Goal: Task Accomplishment & Management: Manage account settings

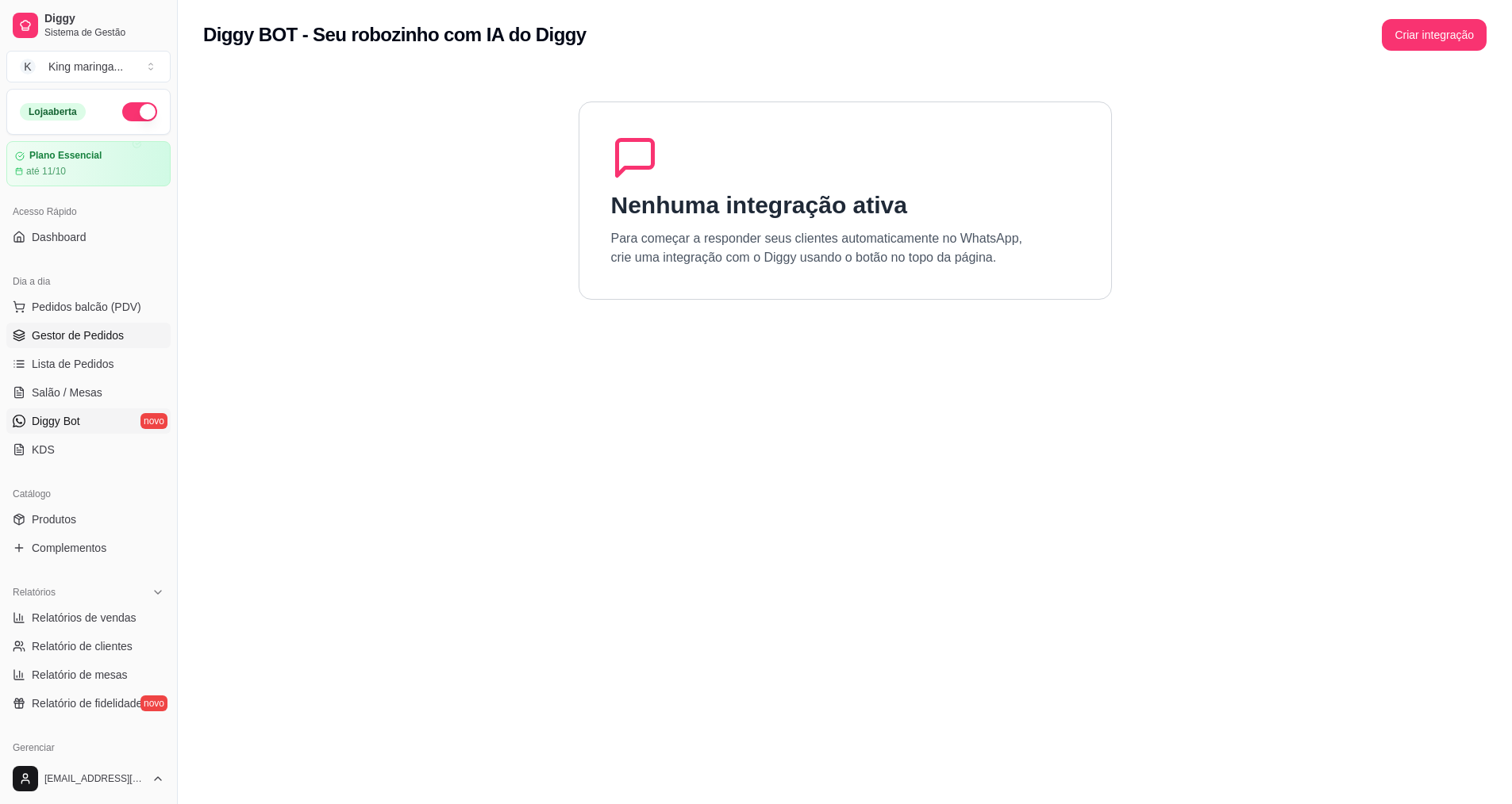
click at [79, 340] on span "Gestor de Pedidos" at bounding box center [78, 335] width 92 height 16
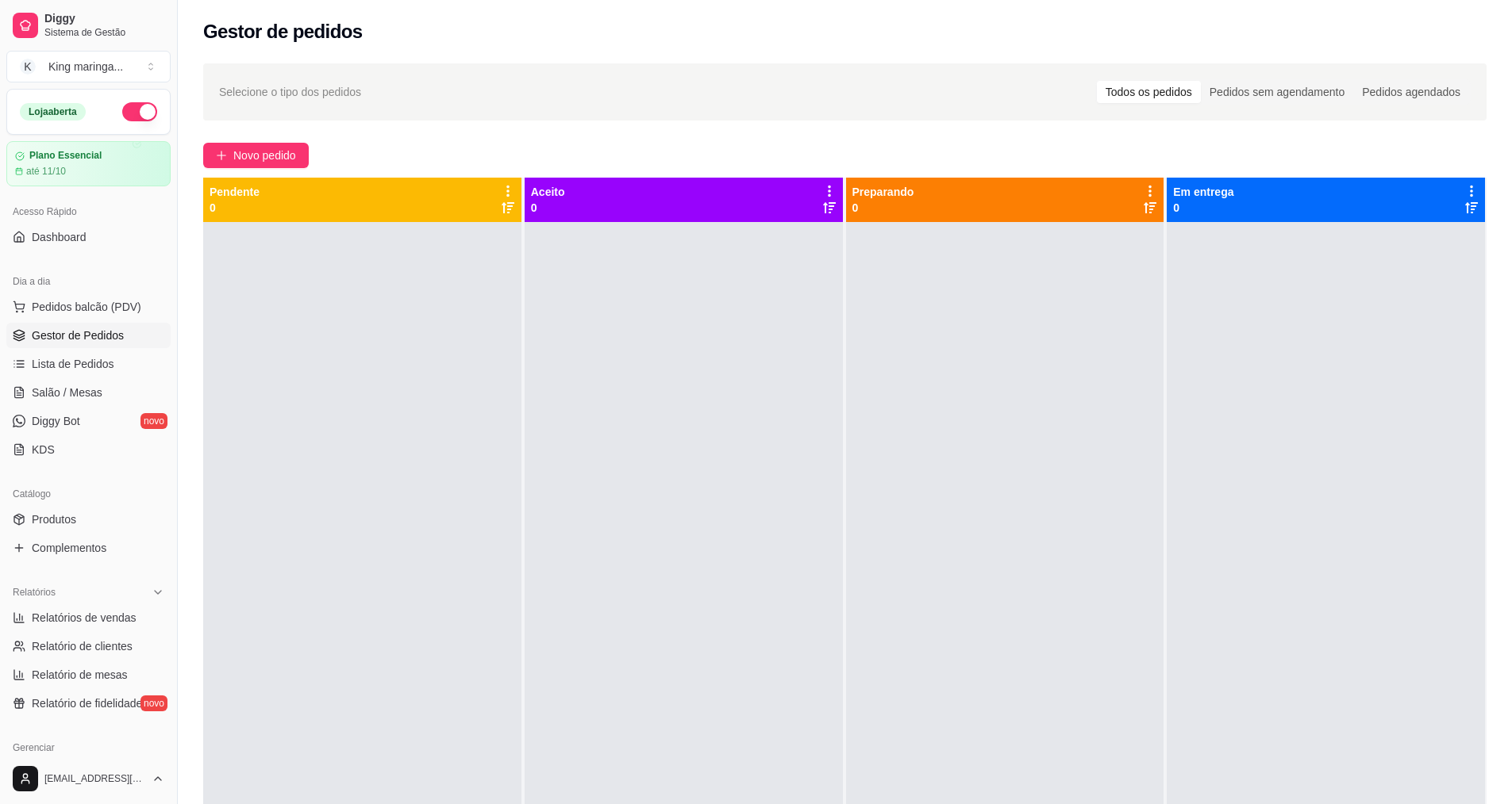
click at [79, 338] on span "Gestor de Pedidos" at bounding box center [78, 335] width 92 height 16
click at [84, 361] on span "Lista de Pedidos" at bounding box center [73, 363] width 83 height 16
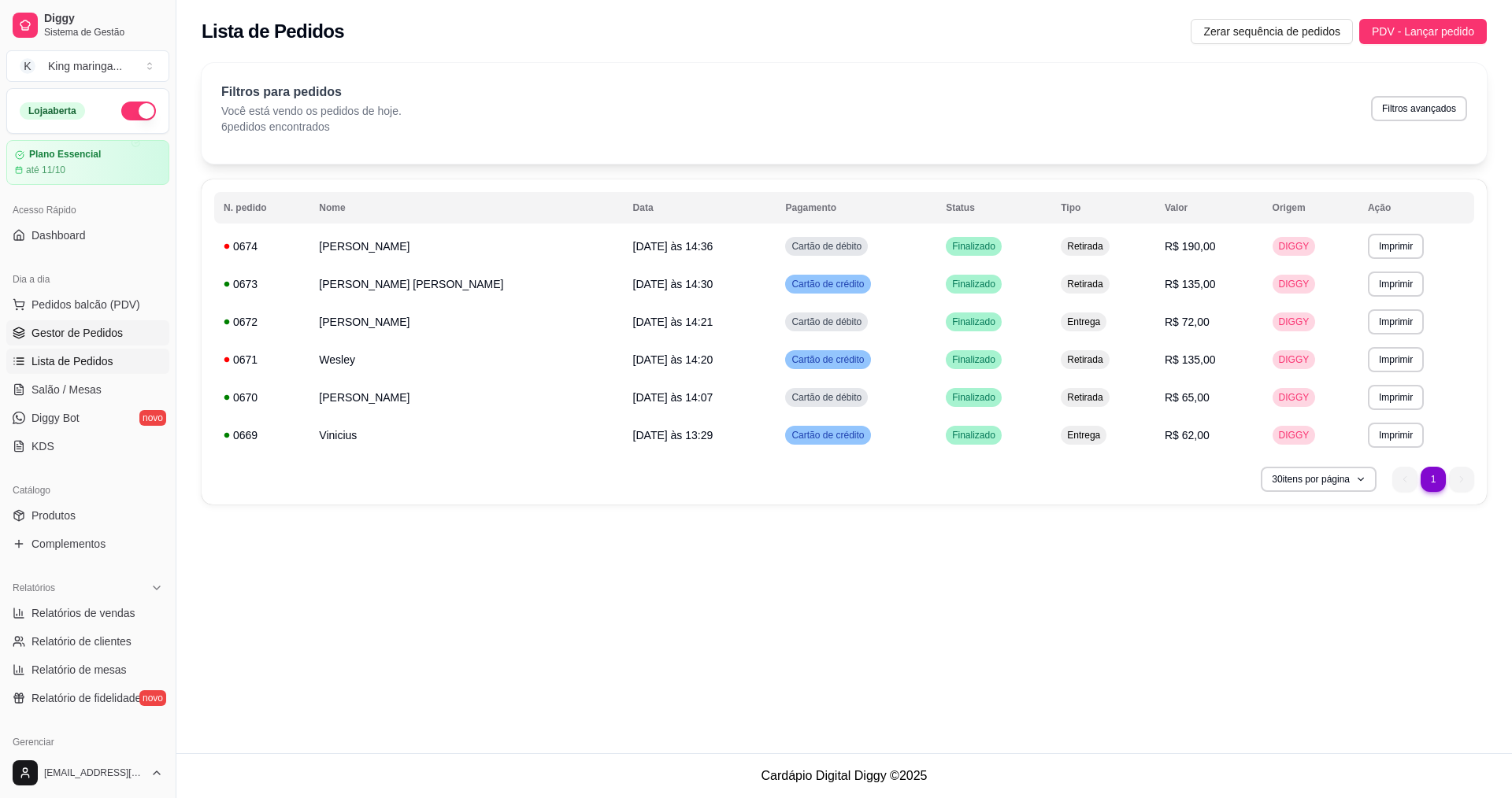
click at [113, 326] on span "Gestor de Pedidos" at bounding box center [77, 332] width 91 height 15
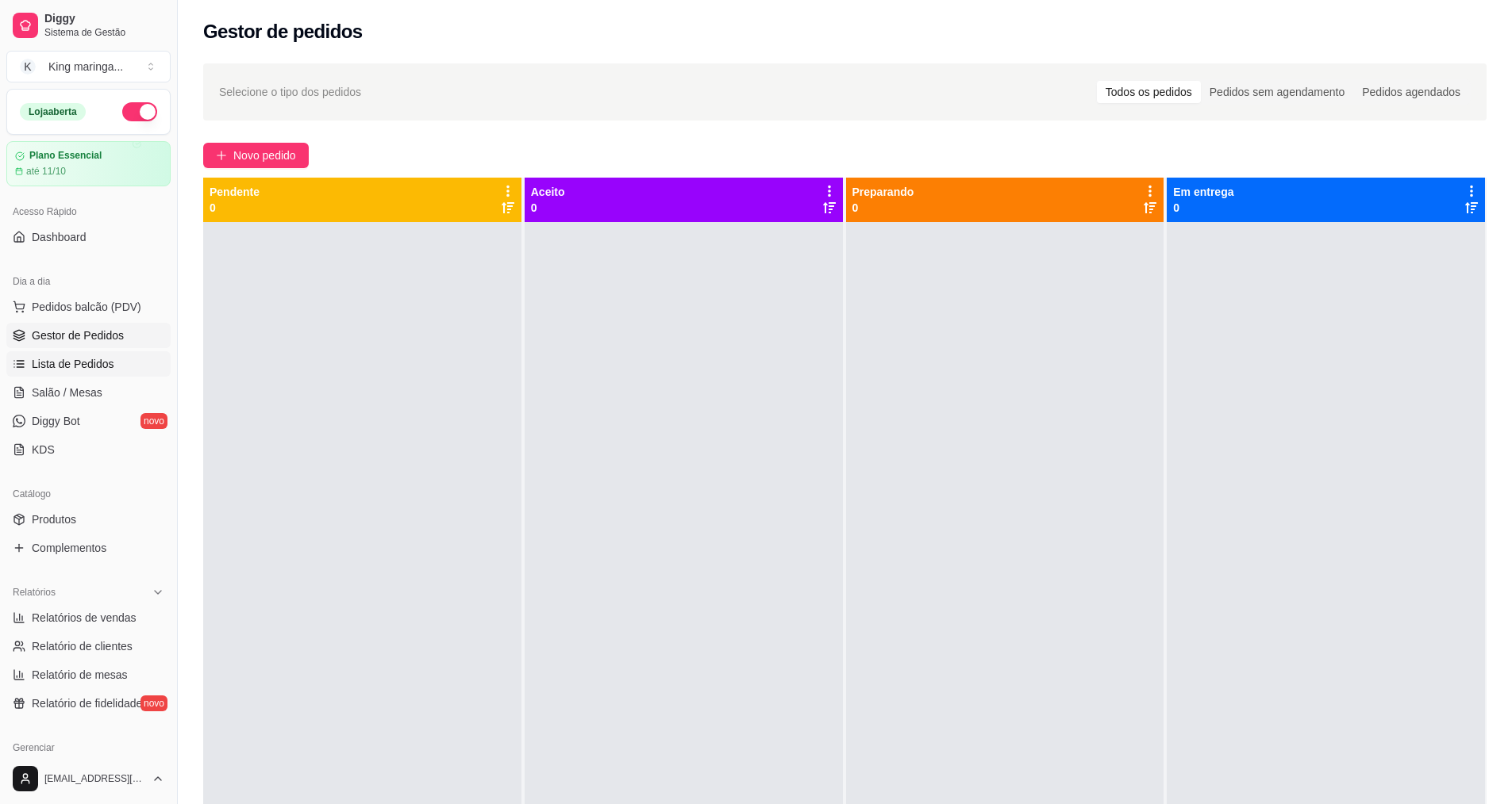
click at [95, 352] on link "Lista de Pedidos" at bounding box center [88, 364] width 164 height 26
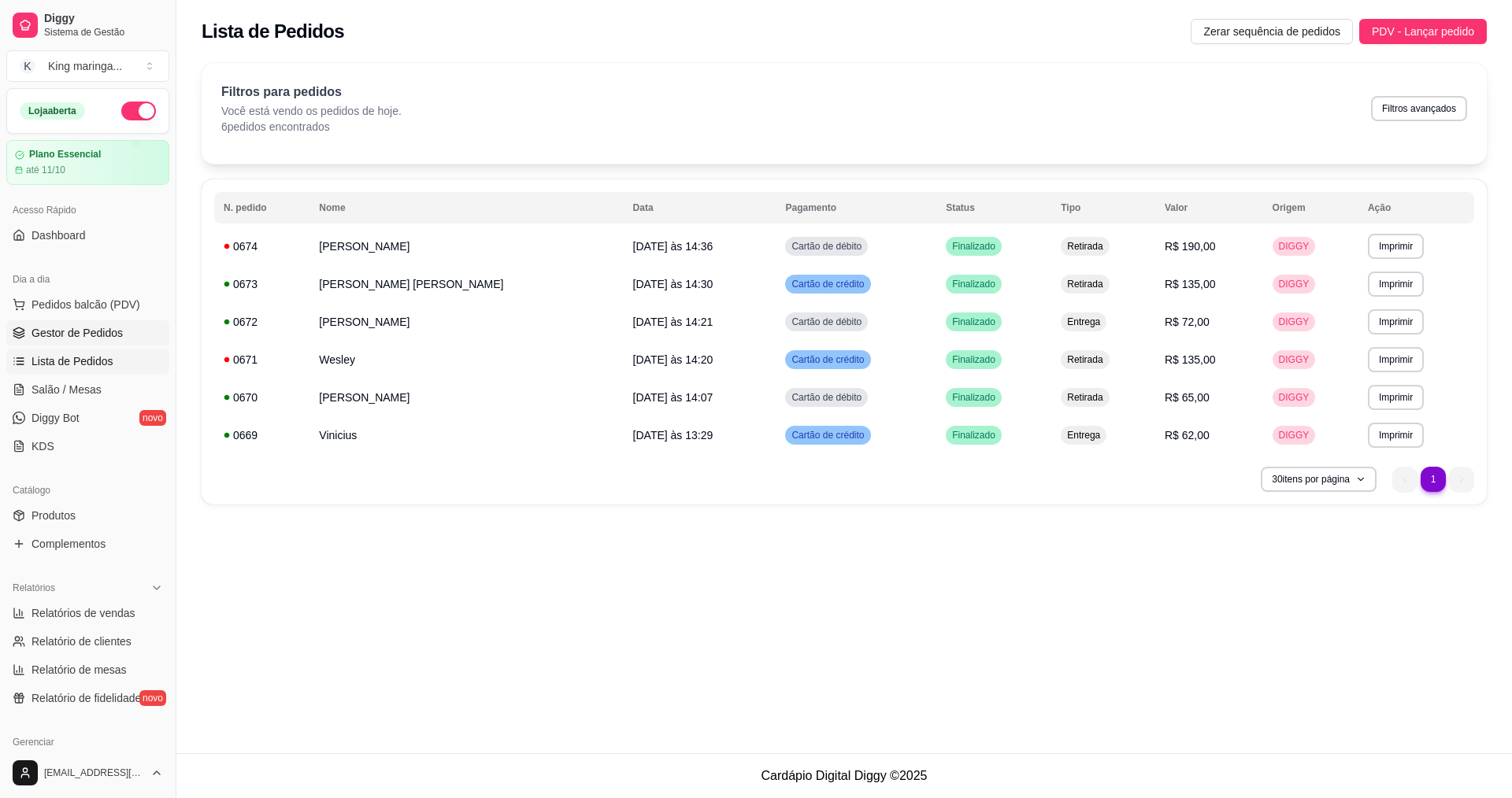
click at [100, 341] on link "Gestor de Pedidos" at bounding box center [87, 333] width 163 height 26
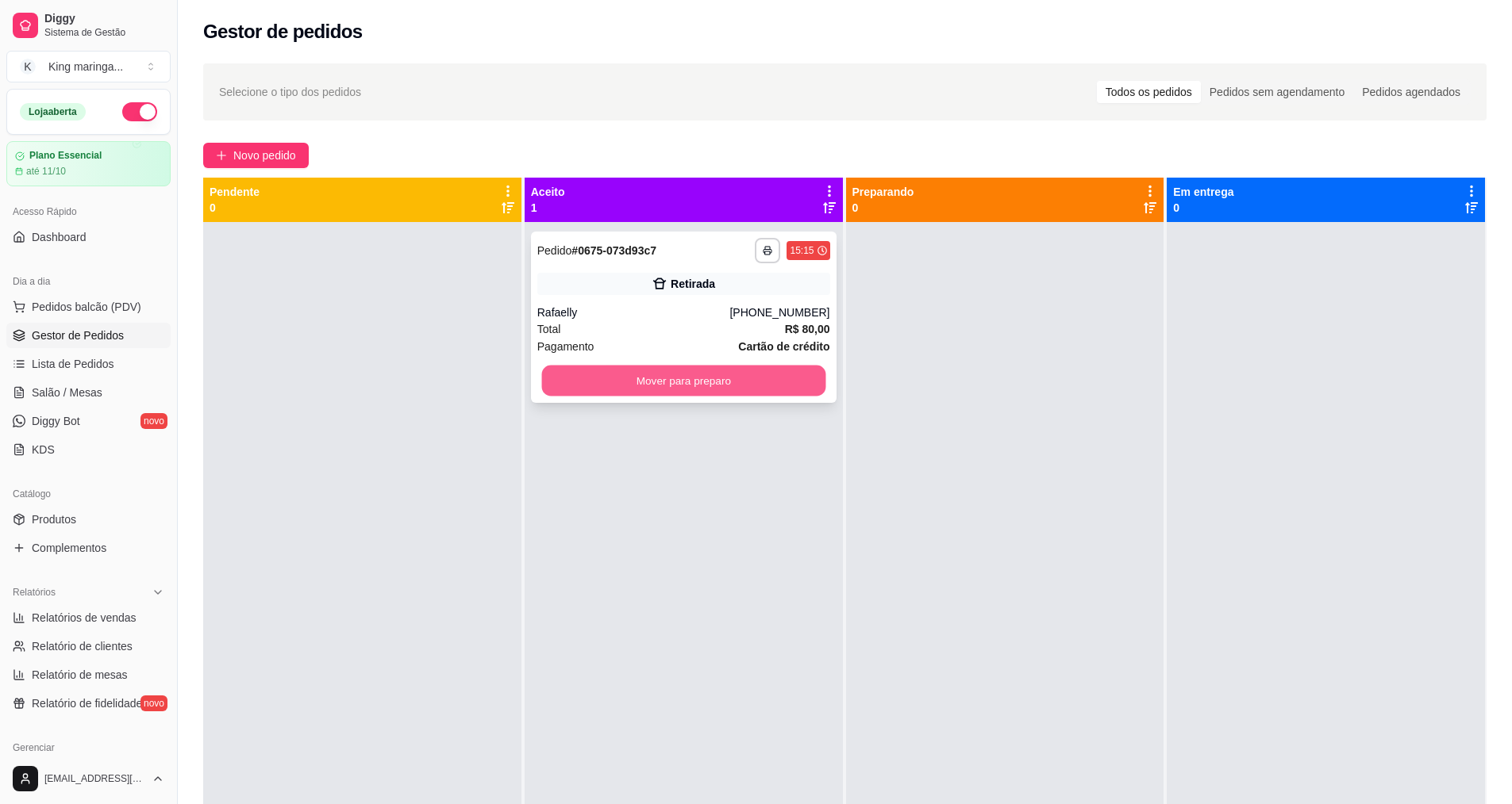
click at [705, 382] on button "Mover para preparo" at bounding box center [683, 381] width 284 height 31
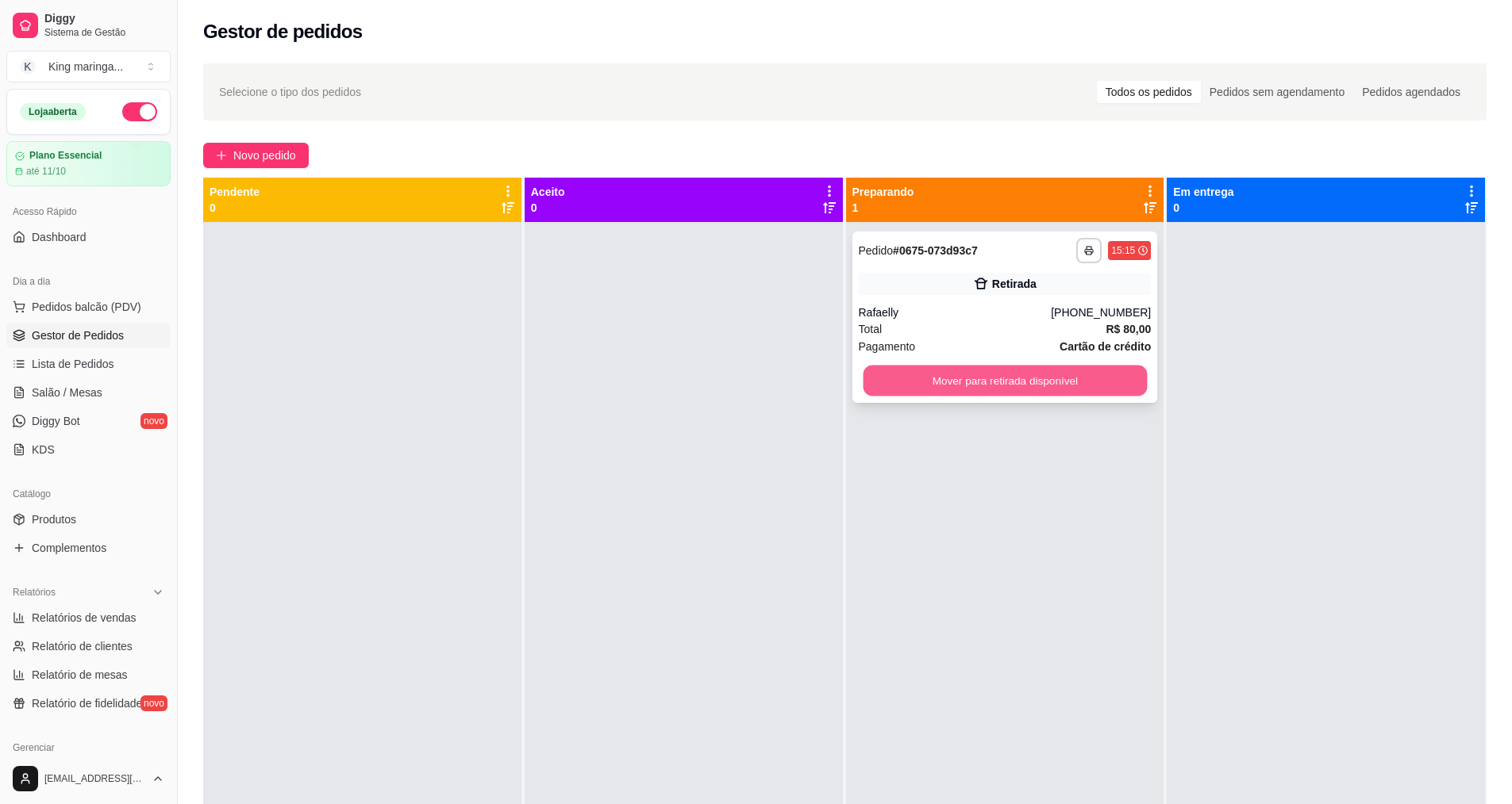
click at [960, 372] on button "Mover para retirada disponível" at bounding box center [1004, 381] width 284 height 31
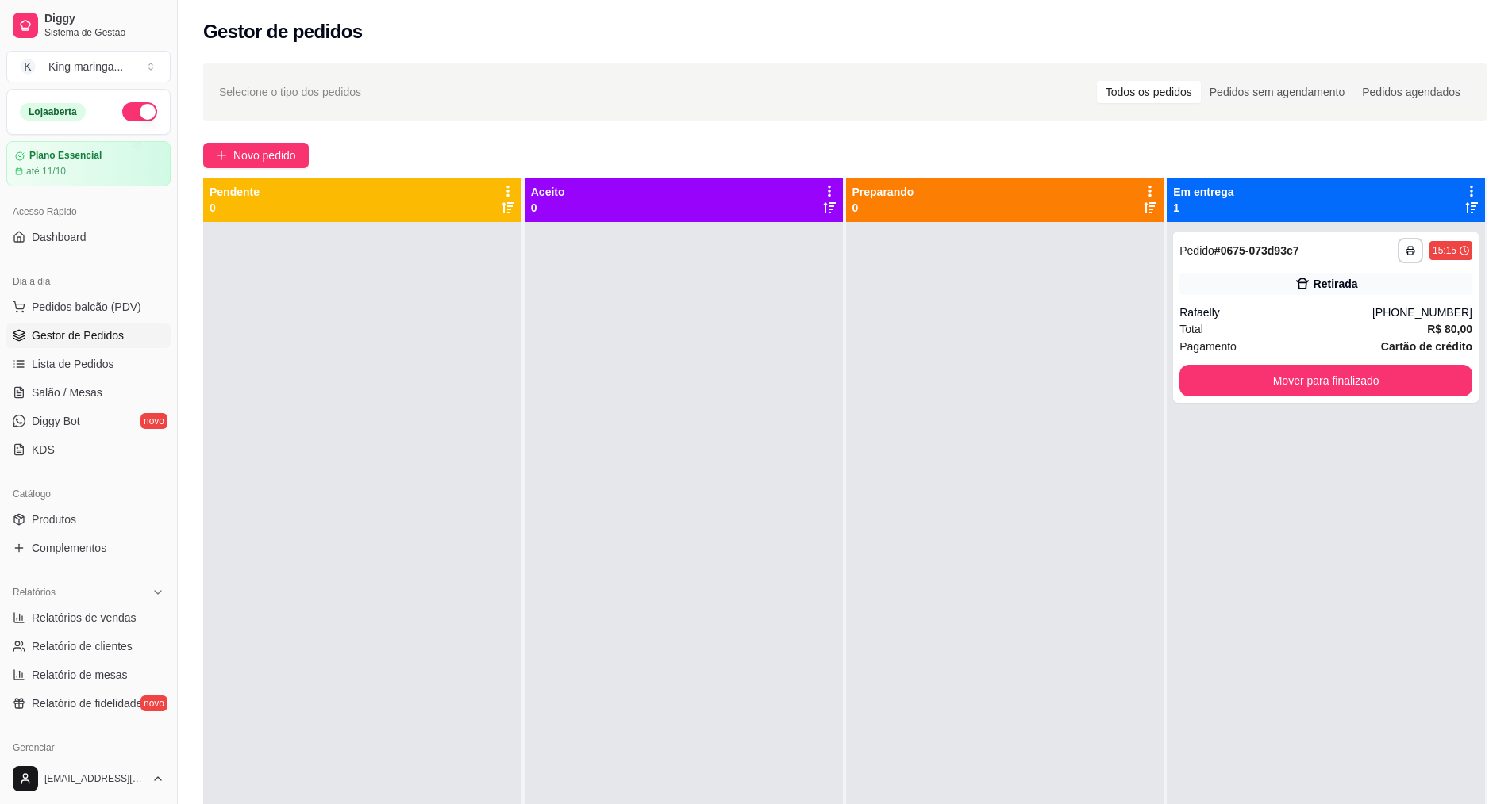
click at [386, 799] on div at bounding box center [362, 624] width 319 height 804
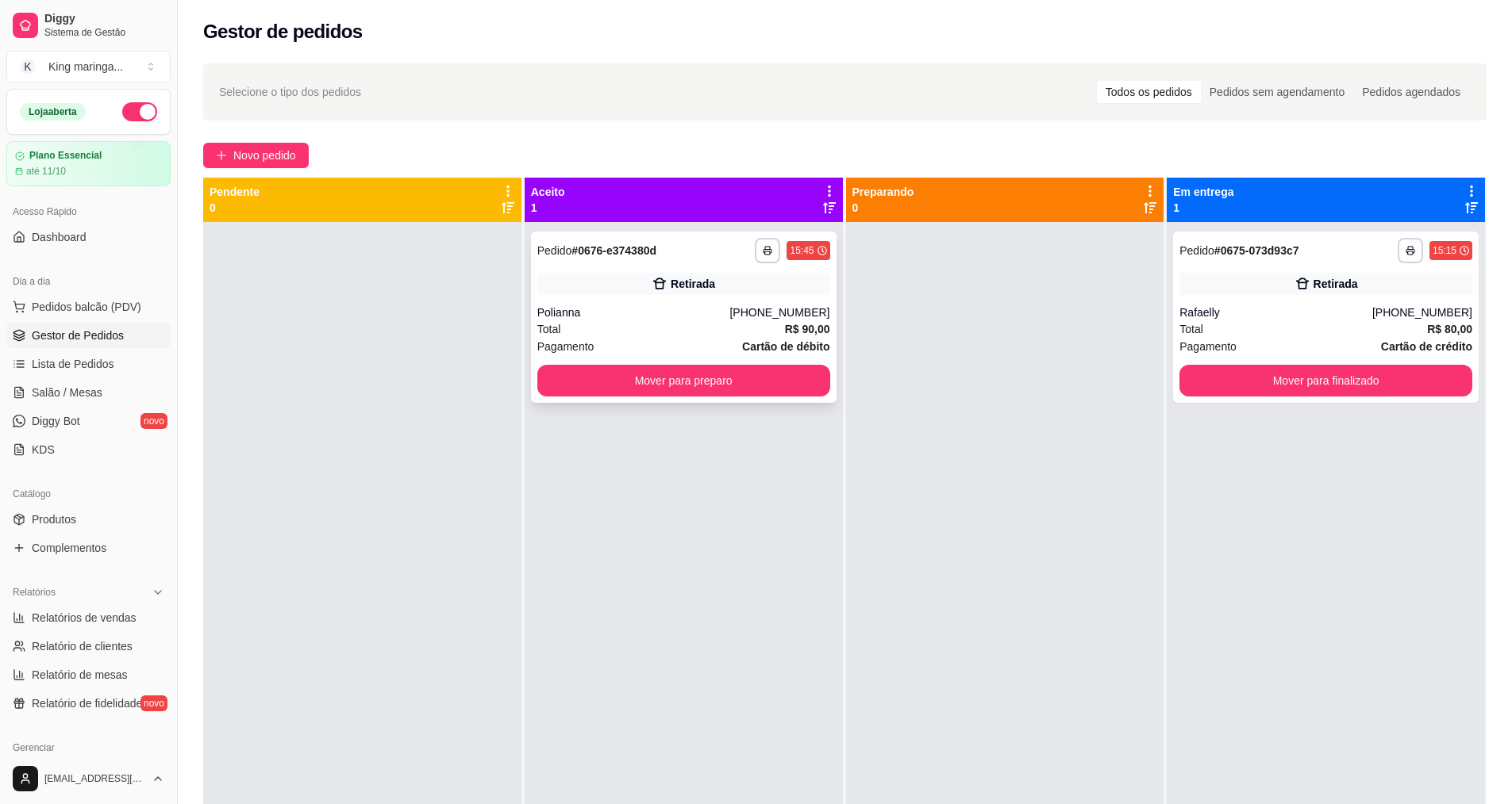
click at [681, 381] on button "Mover para preparo" at bounding box center [683, 381] width 293 height 32
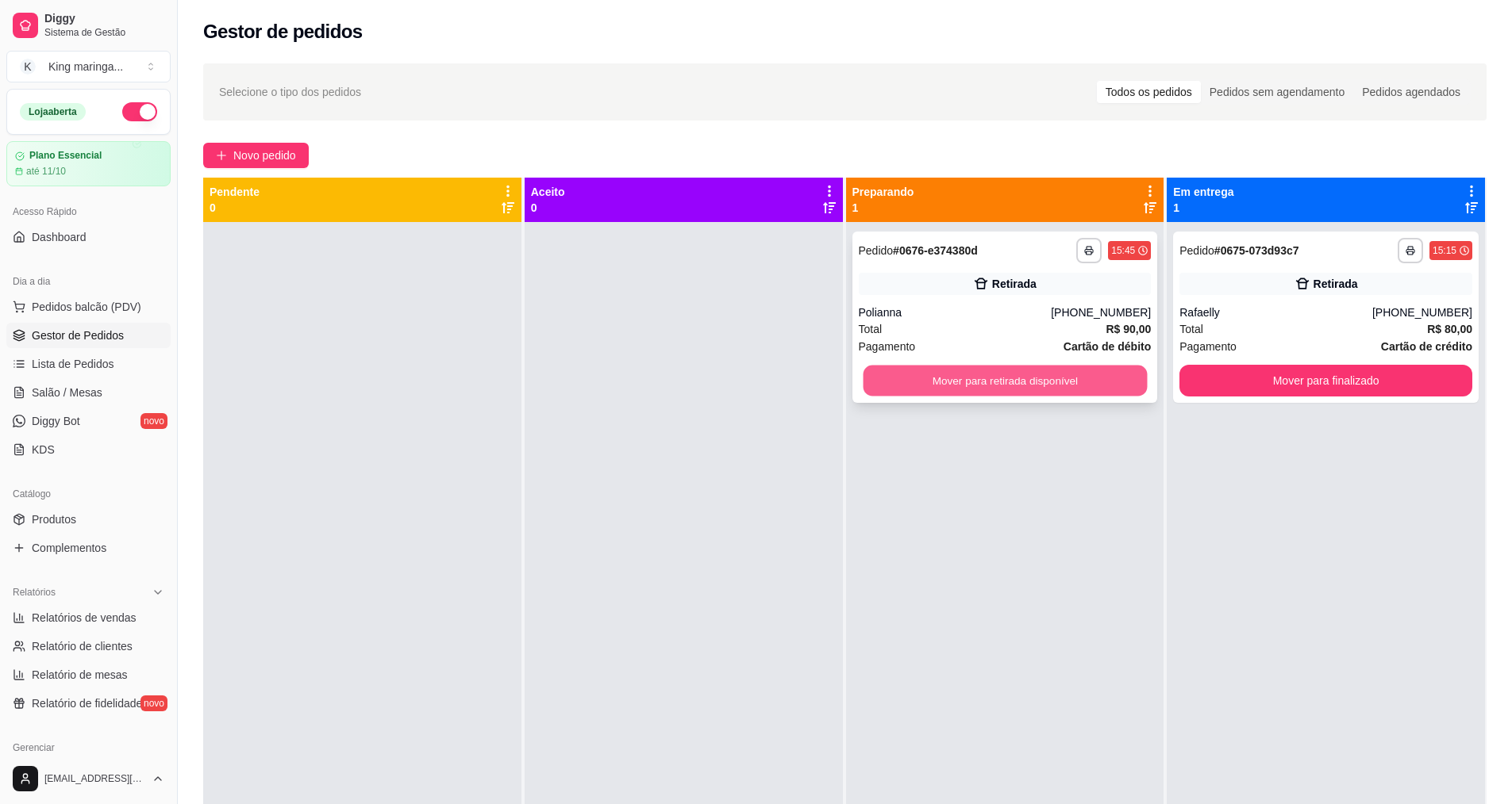
click at [962, 379] on button "Mover para retirada disponível" at bounding box center [1004, 381] width 284 height 31
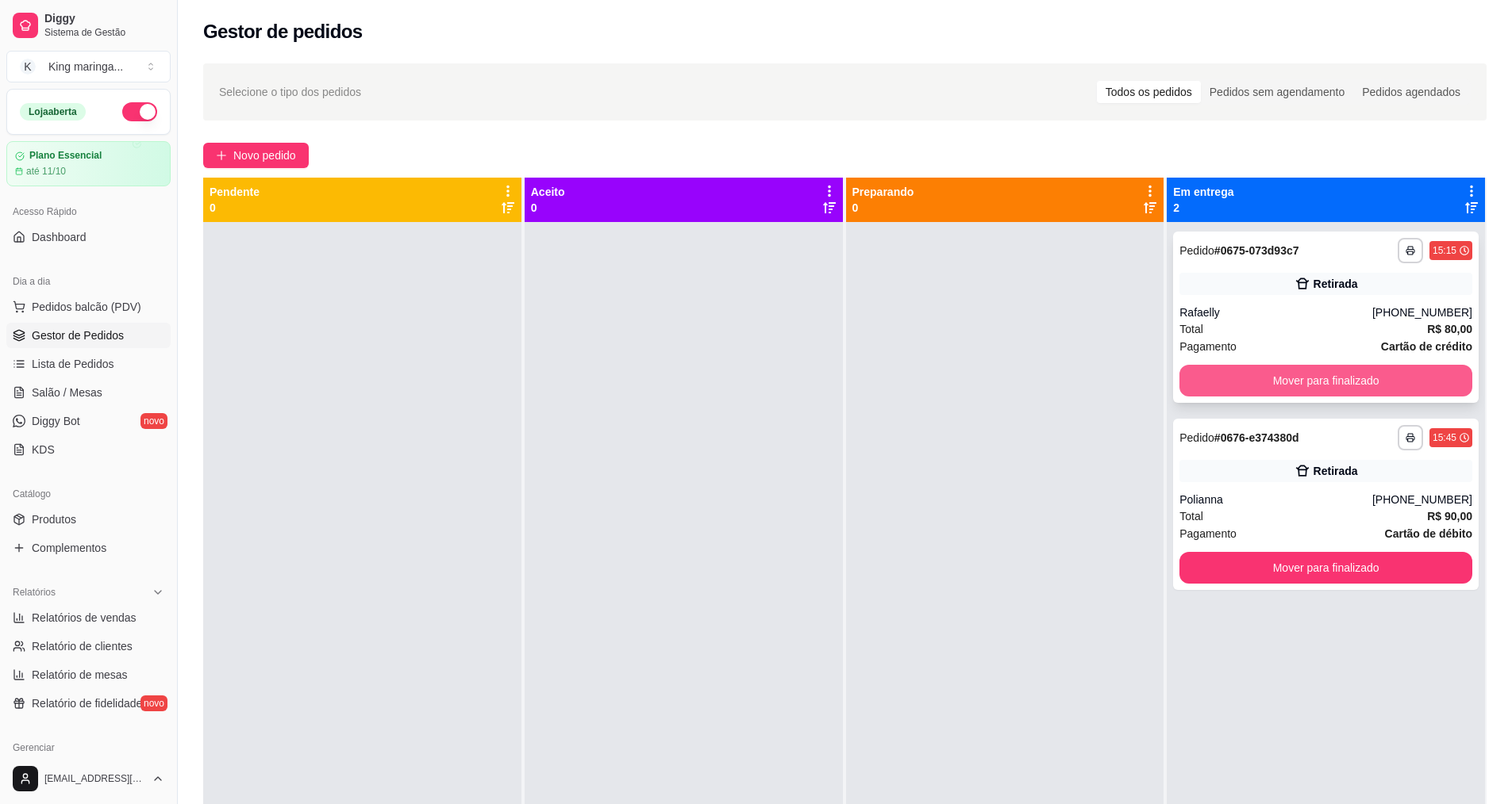
click at [1321, 377] on button "Mover para finalizado" at bounding box center [1325, 381] width 293 height 32
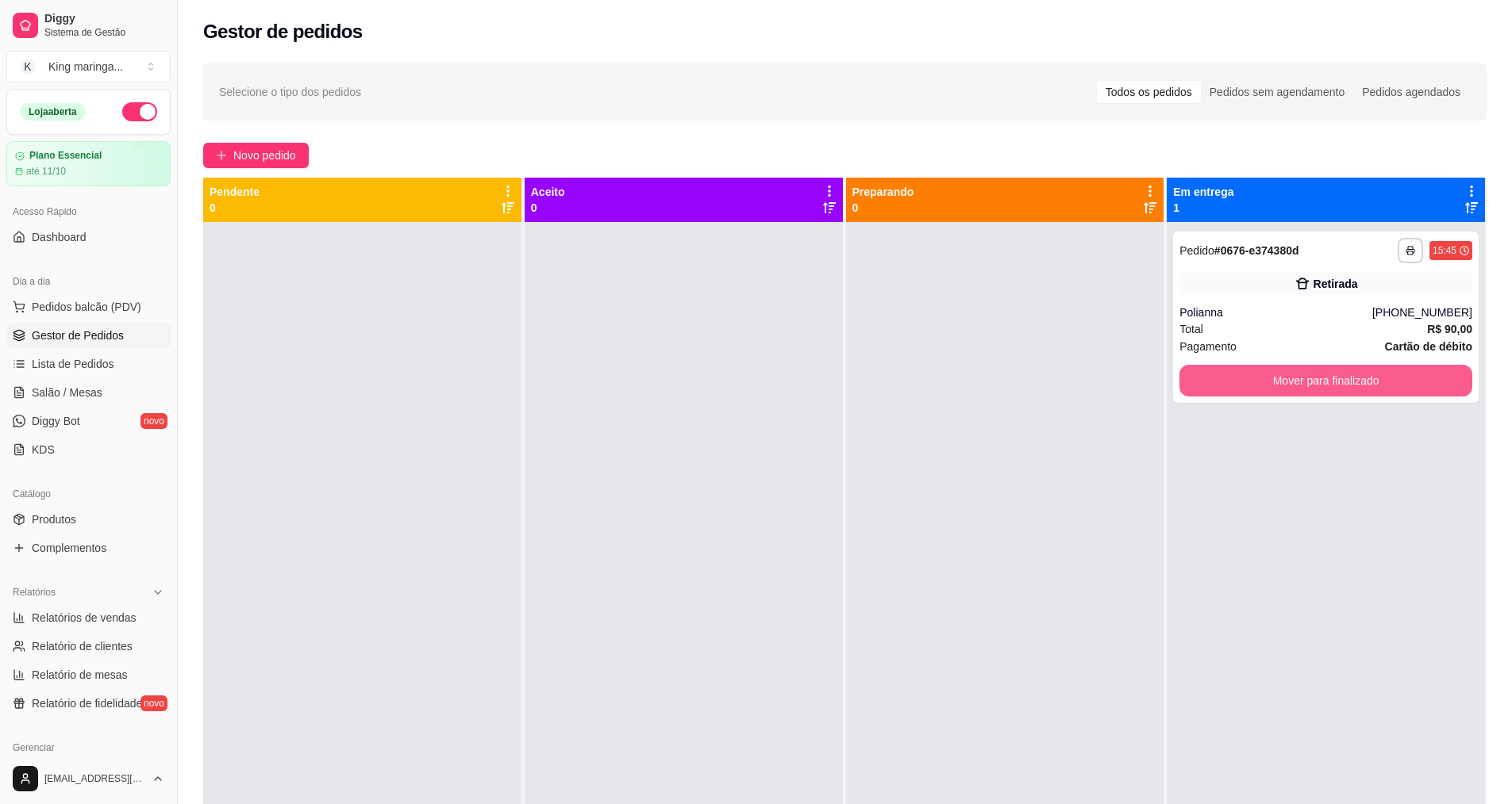
click at [1321, 377] on button "Mover para finalizado" at bounding box center [1325, 381] width 293 height 32
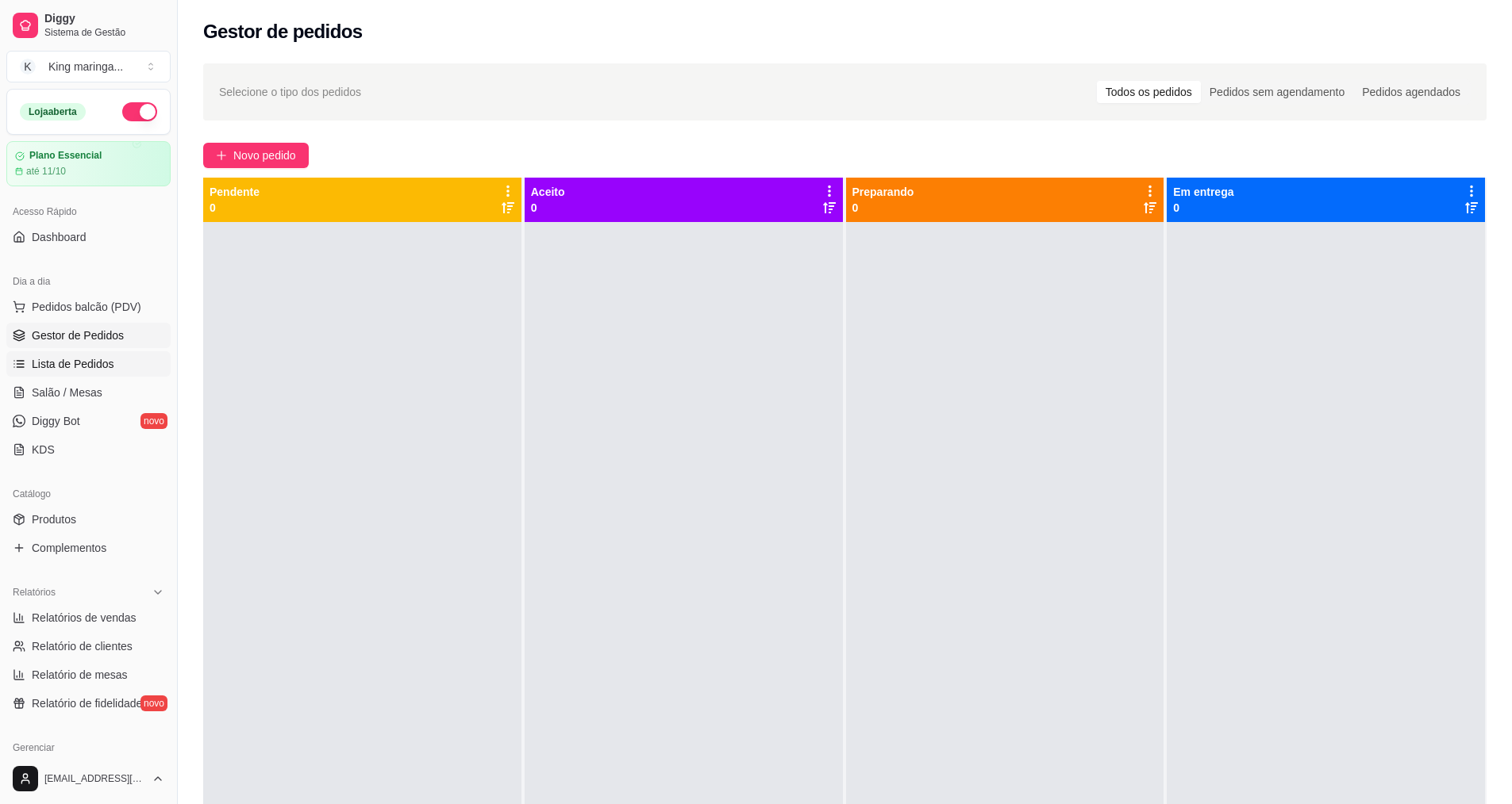
click at [95, 370] on span "Lista de Pedidos" at bounding box center [73, 363] width 83 height 16
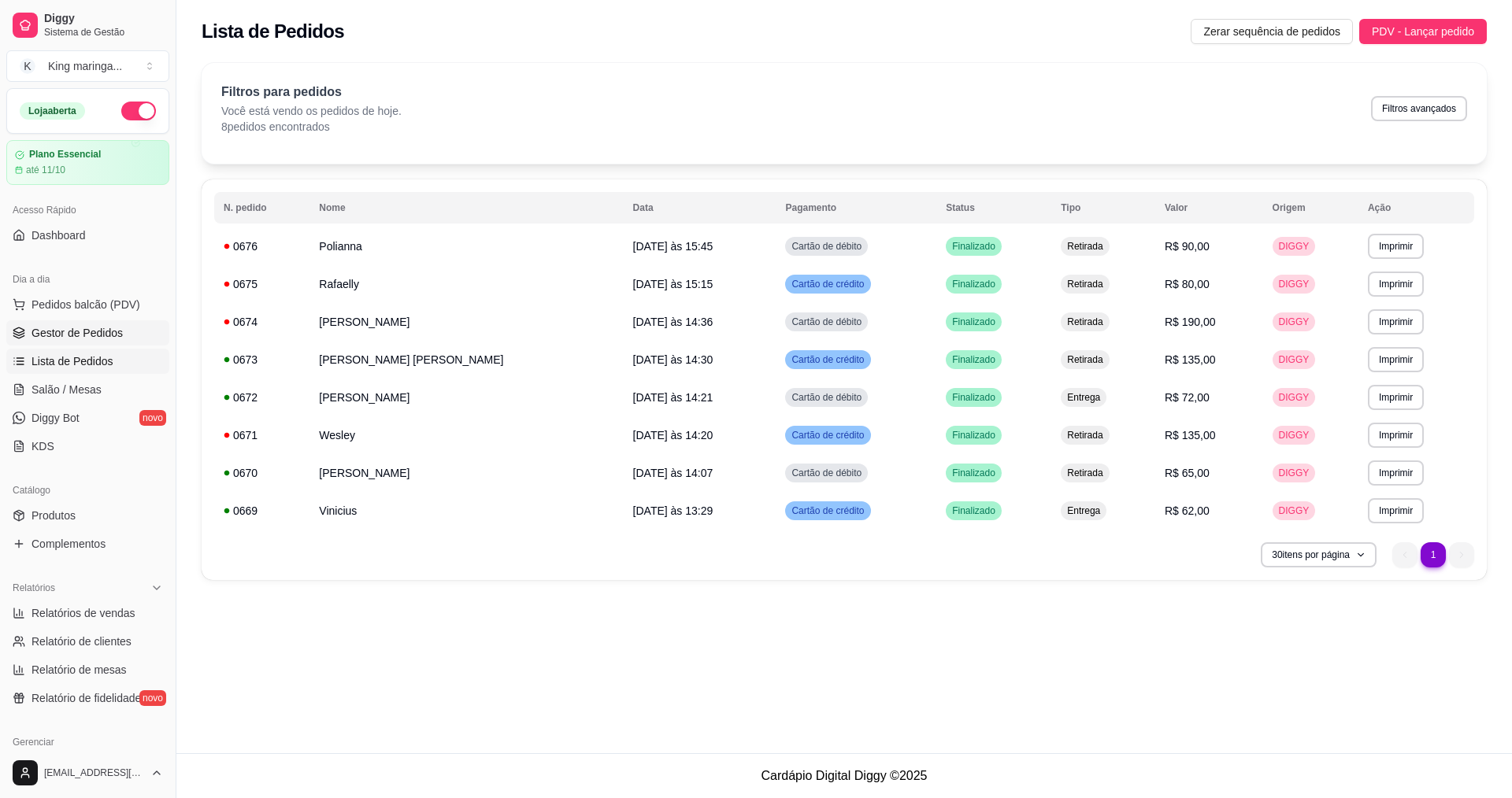
click at [107, 333] on span "Gestor de Pedidos" at bounding box center [77, 332] width 91 height 15
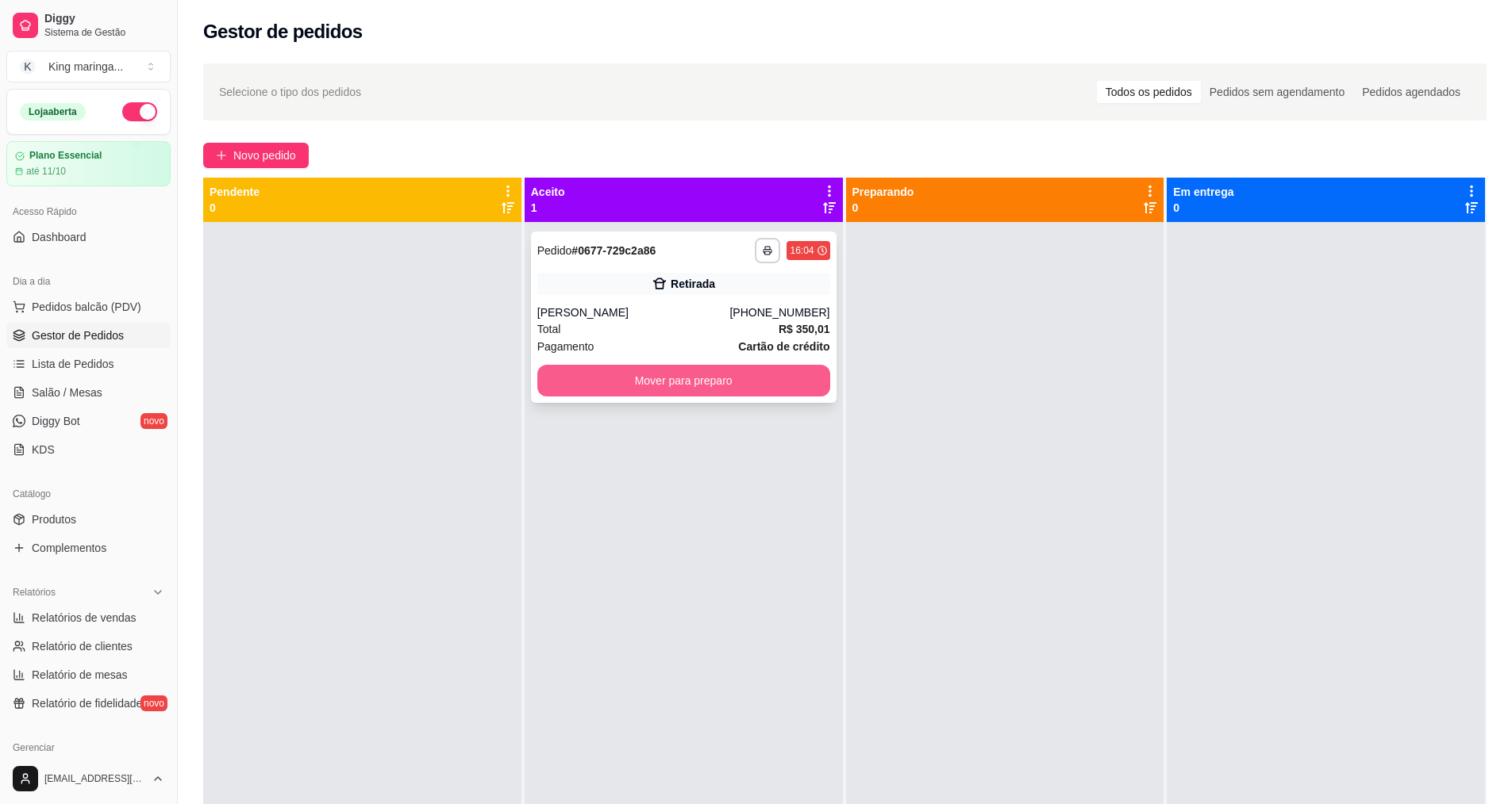
click at [659, 385] on button "Mover para preparo" at bounding box center [683, 381] width 293 height 32
